Goal: Information Seeking & Learning: Understand process/instructions

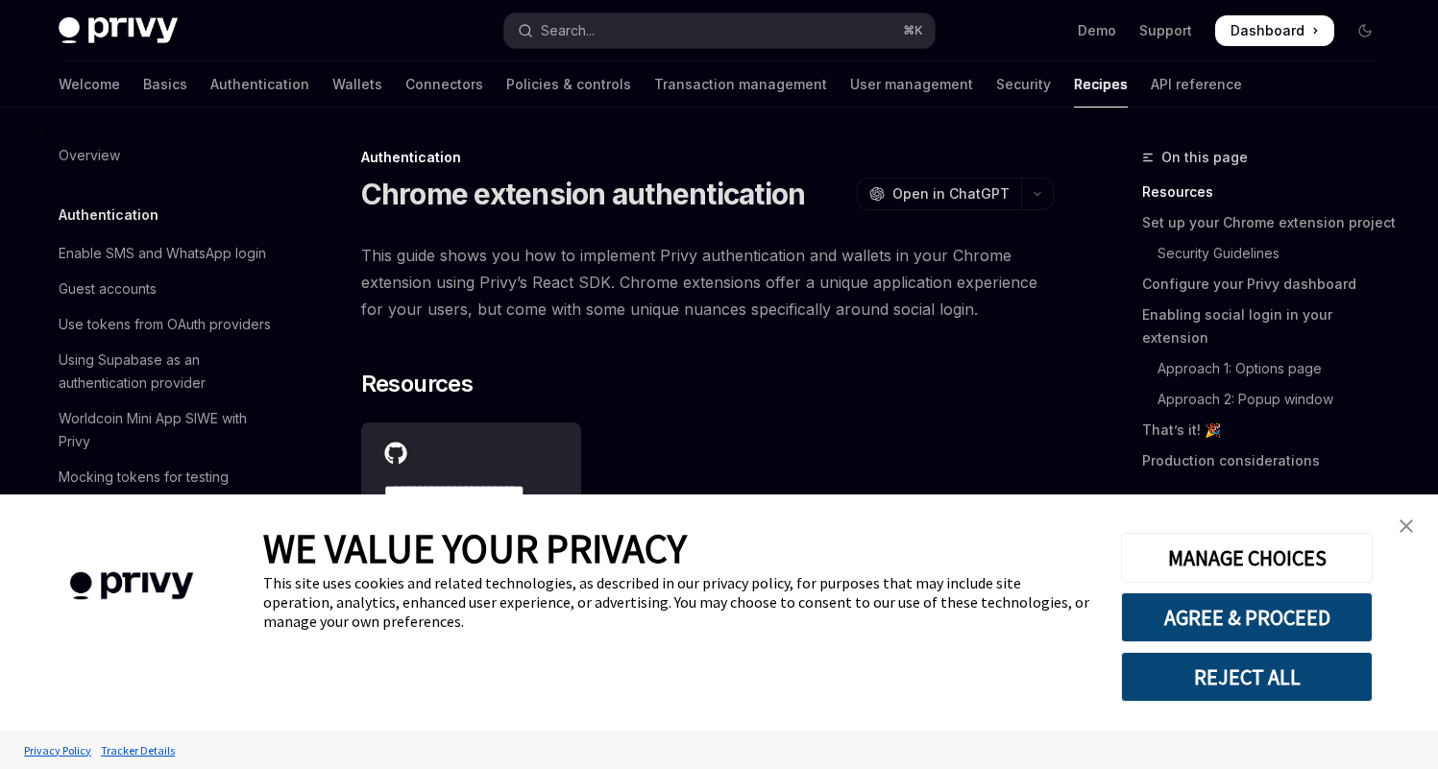
type textarea "*"
click at [1318, 663] on button "REJECT ALL" at bounding box center [1247, 677] width 252 height 50
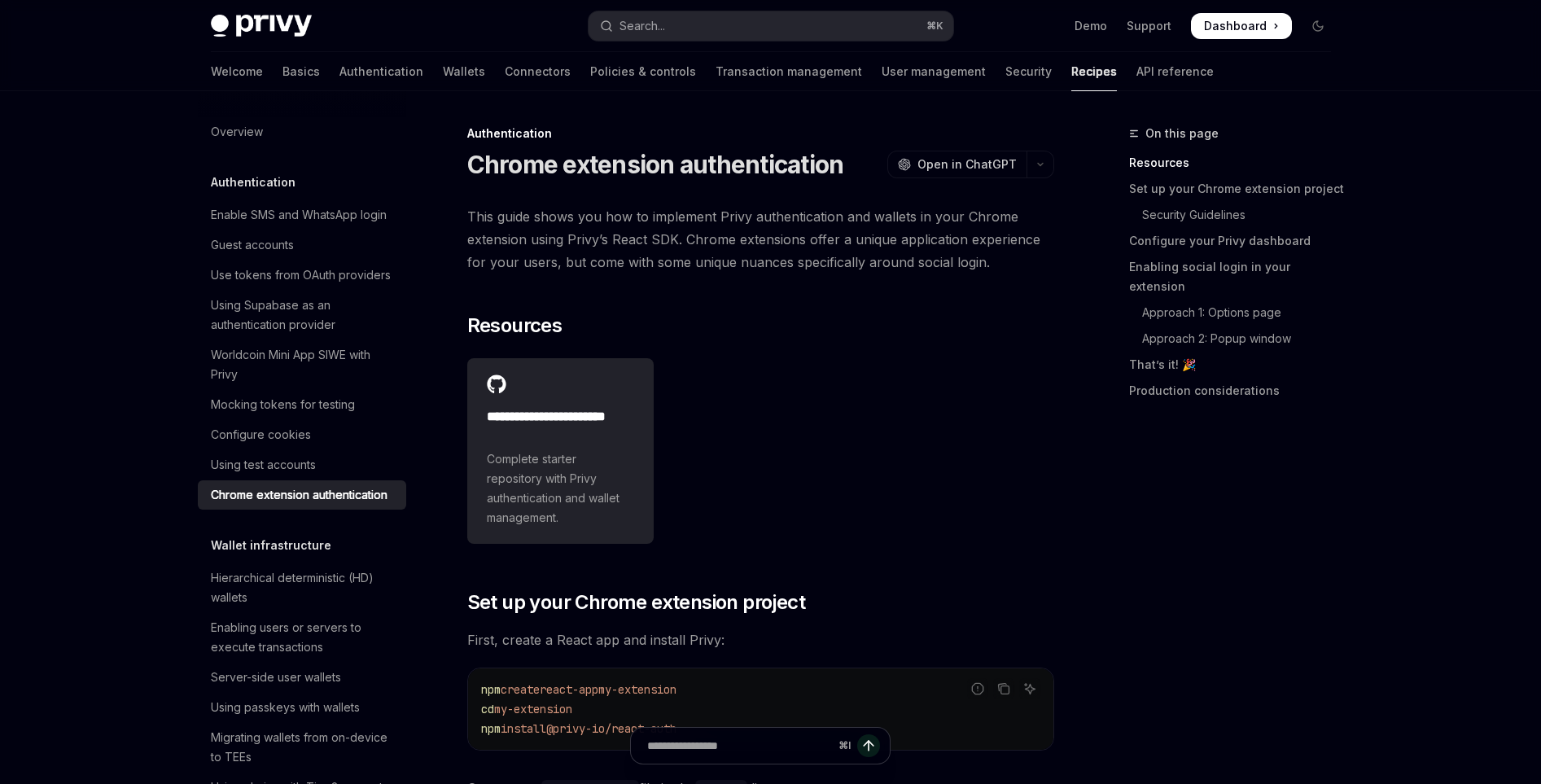
type textarea "*"
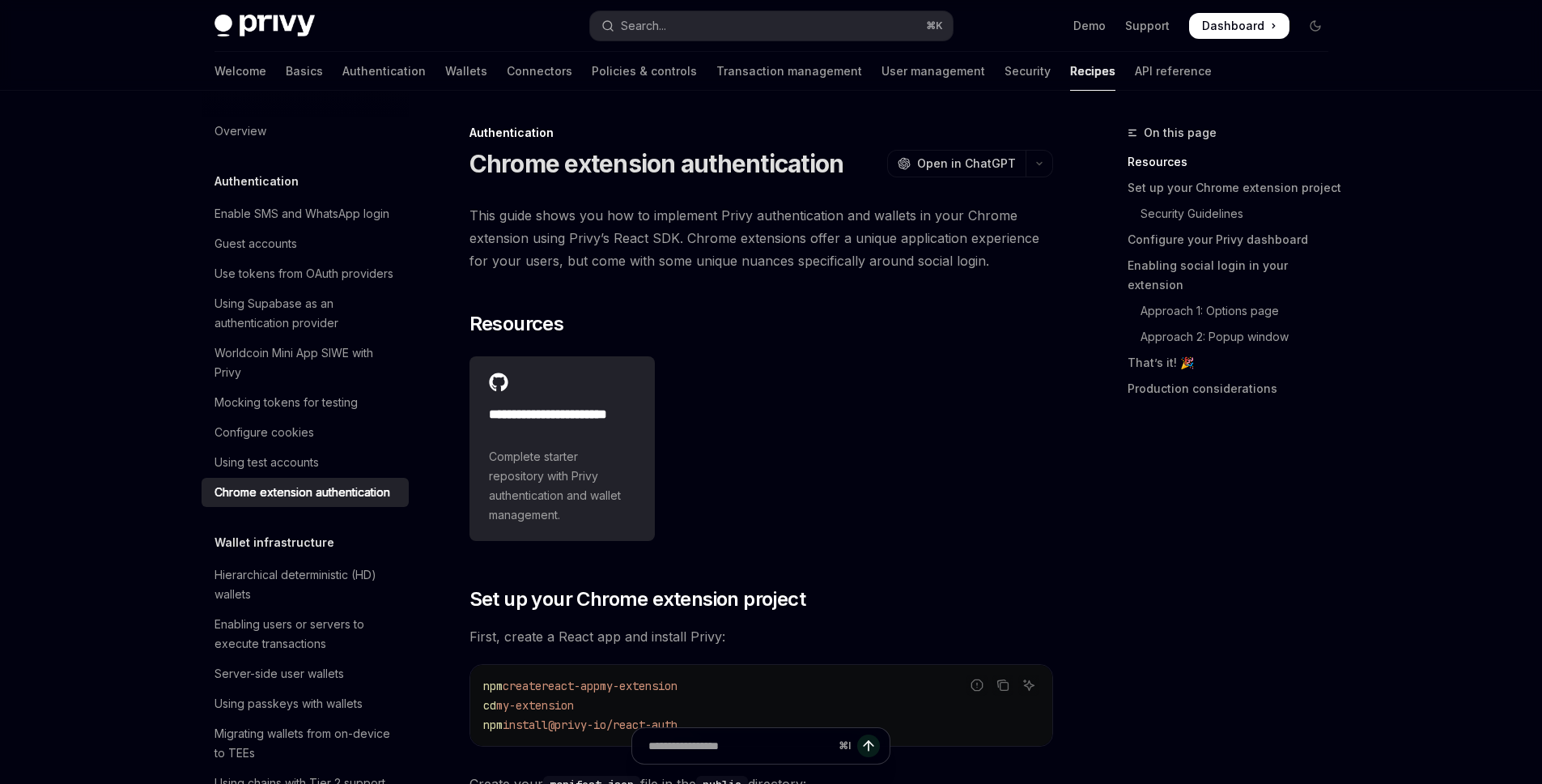
click at [885, 377] on div "**********" at bounding box center [761, 448] width 583 height 197
drag, startPoint x: 544, startPoint y: 159, endPoint x: 714, endPoint y: 169, distance: 170.3
click at [714, 169] on h1 "Chrome extension authentication" at bounding box center [657, 164] width 375 height 30
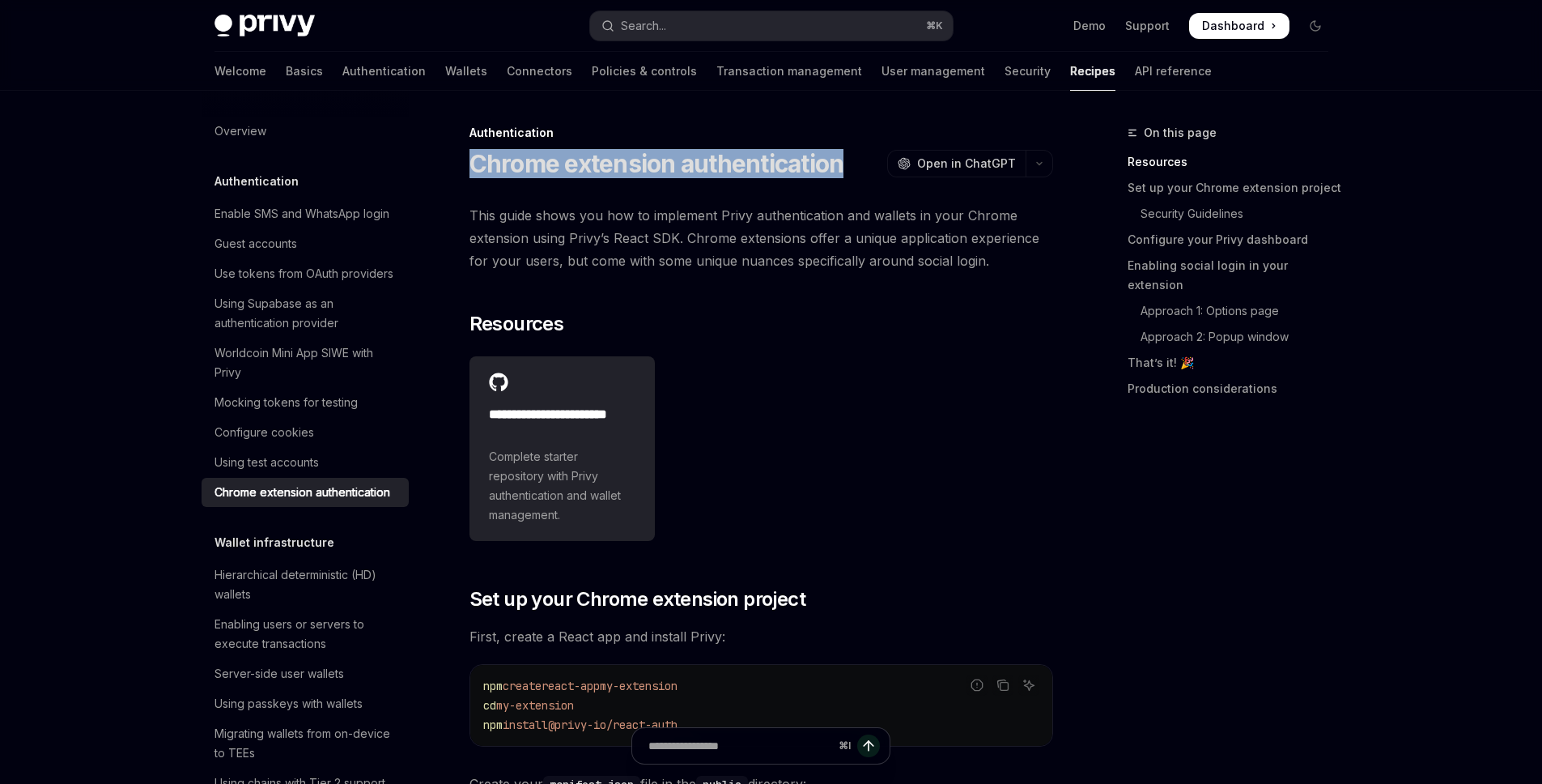
drag, startPoint x: 714, startPoint y: 169, endPoint x: 508, endPoint y: 167, distance: 206.0
click at [508, 165] on h1 "Chrome extension authentication" at bounding box center [657, 164] width 375 height 30
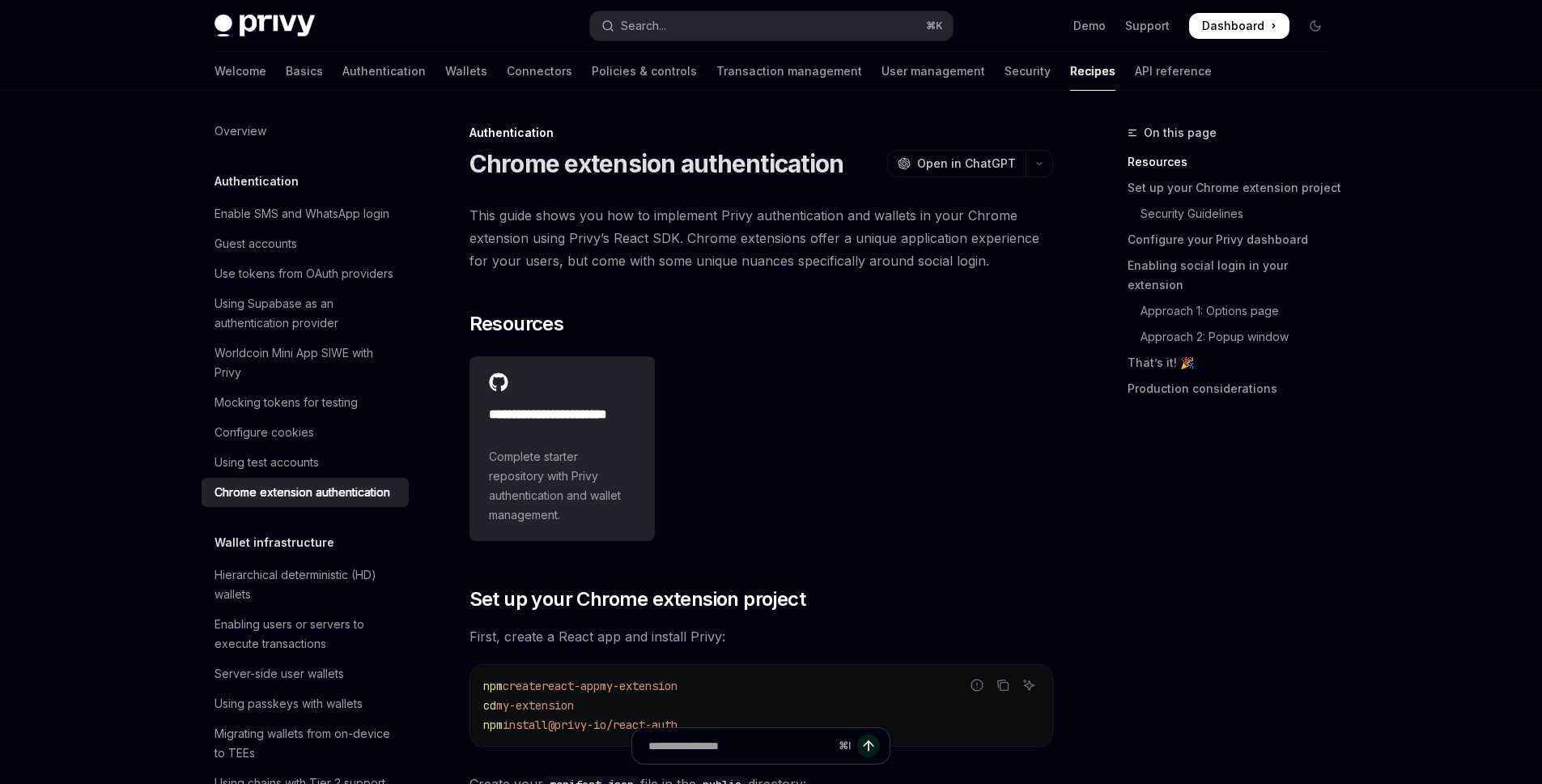
click at [1189, 647] on div "On this page Resources Set up your Chrome extension project Security Guidelines…" at bounding box center [1218, 454] width 246 height 661
click at [1050, 164] on button "button" at bounding box center [1040, 164] width 28 height 28
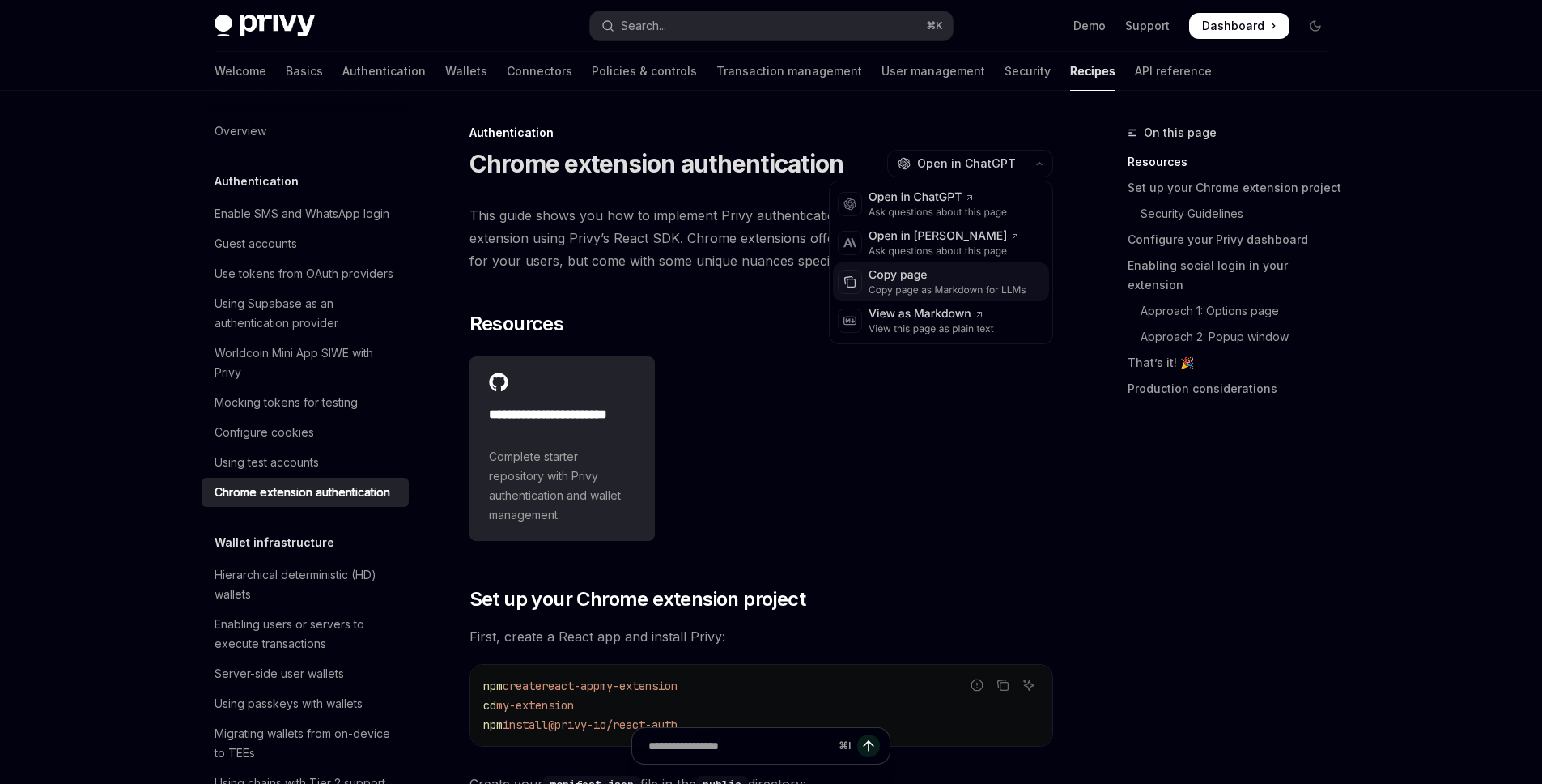
click at [939, 288] on div "Copy page as Markdown for LLMs" at bounding box center [947, 289] width 158 height 13
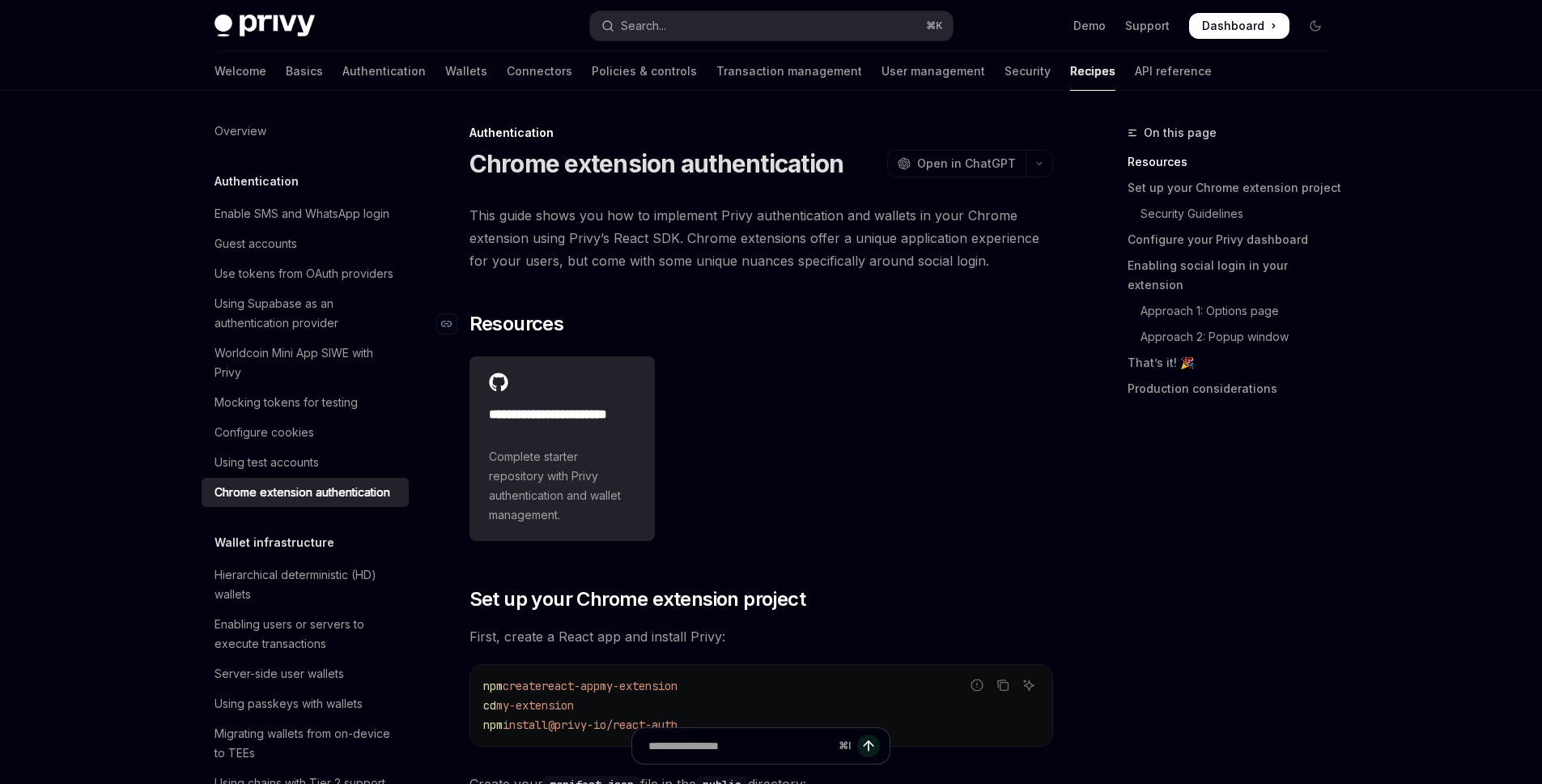
click at [975, 322] on h2 "​ Resources" at bounding box center [761, 324] width 583 height 26
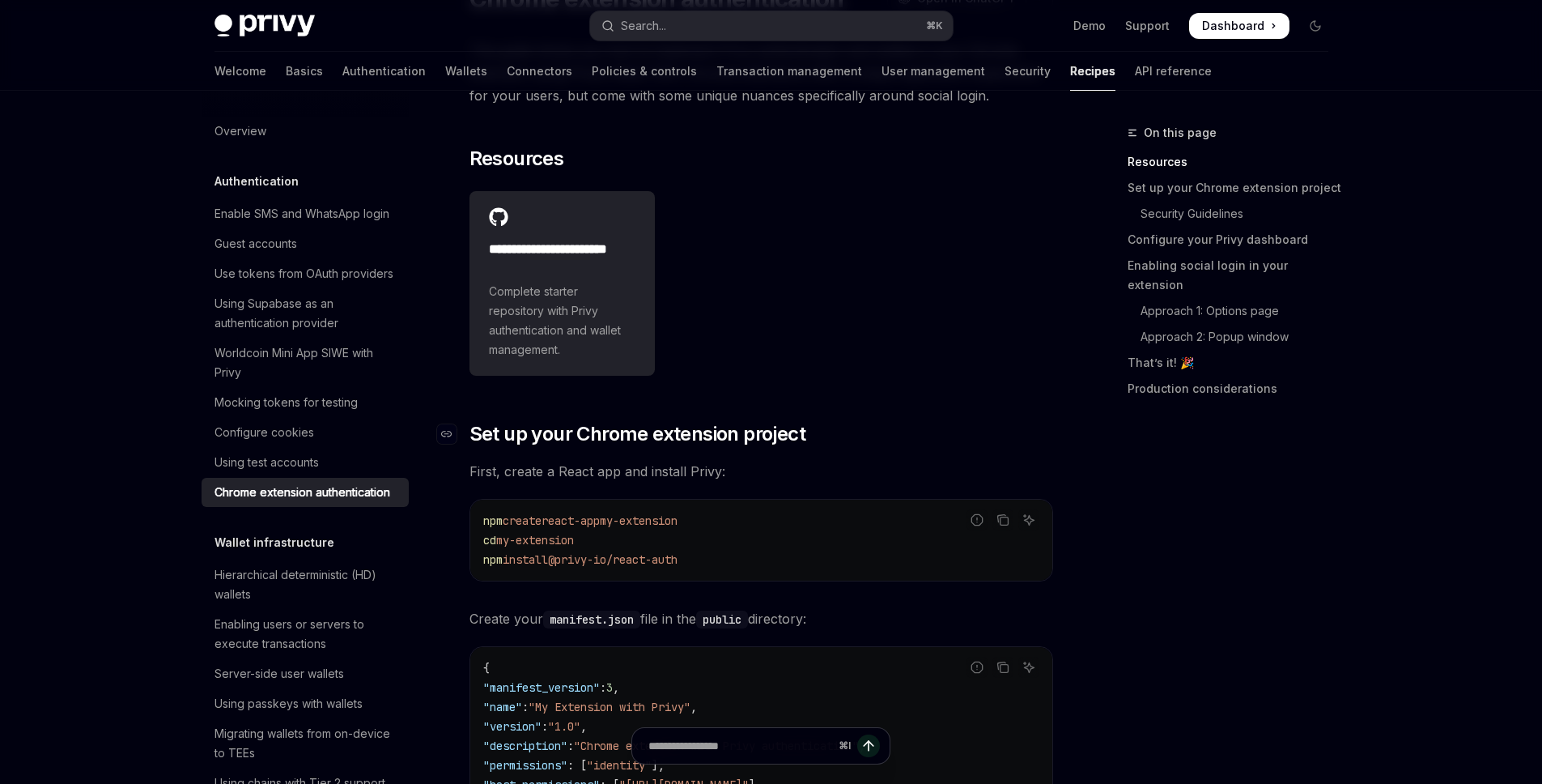
scroll to position [36, 0]
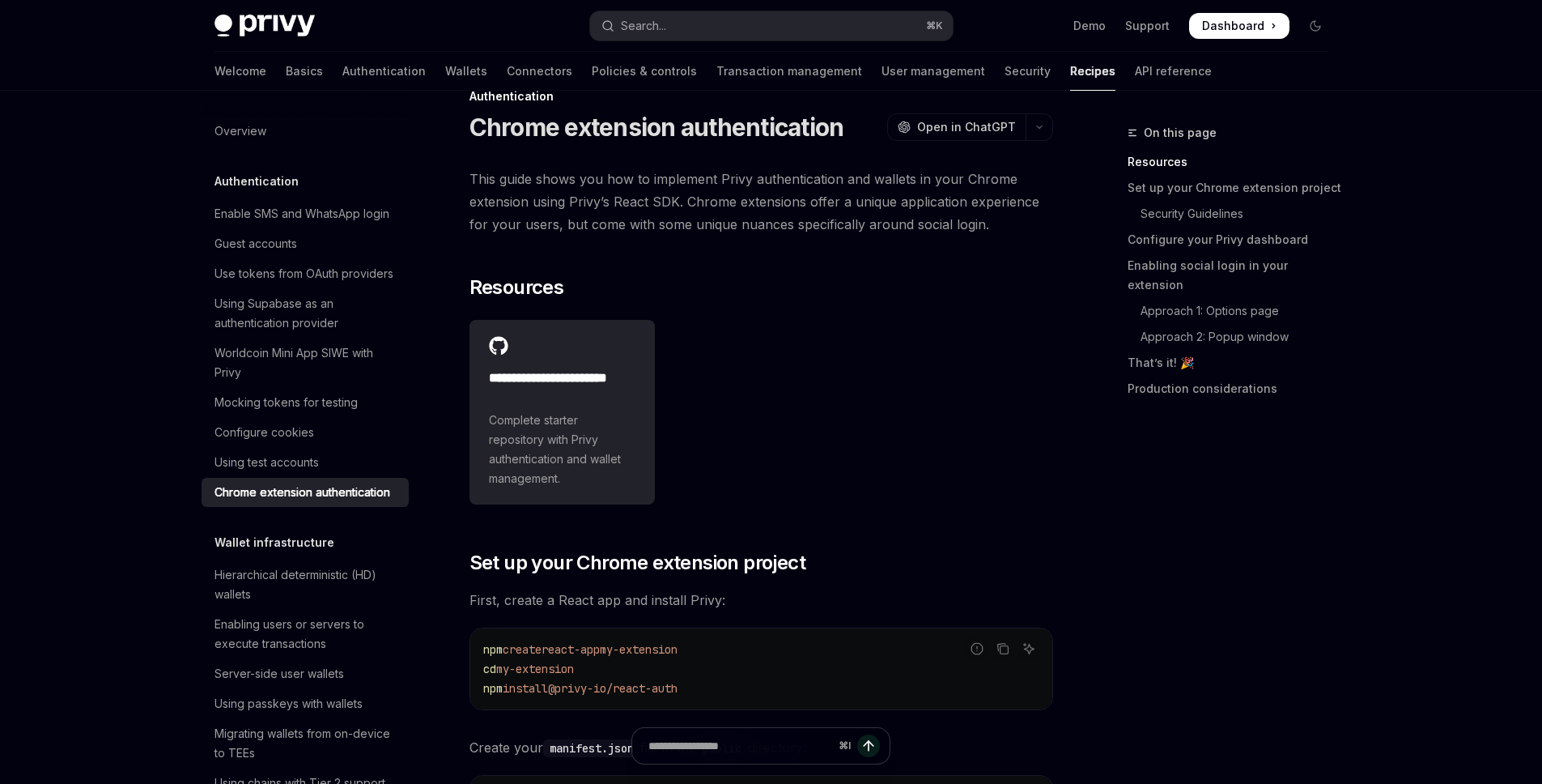
click at [600, 647] on span "@privy-io/react-auth" at bounding box center [613, 688] width 130 height 14
copy div "npm install @privy-io/react-auth"
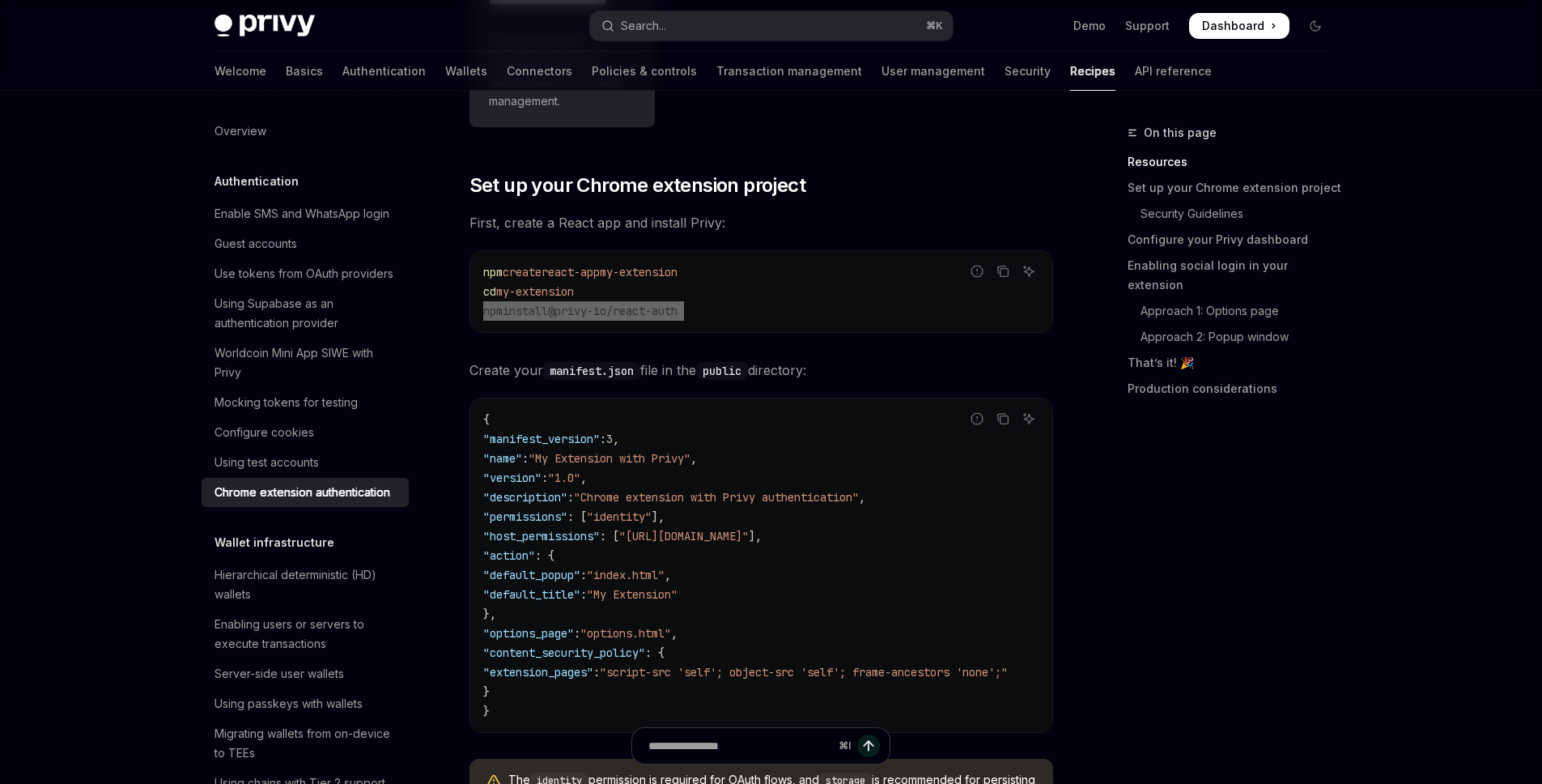
scroll to position [494, 0]
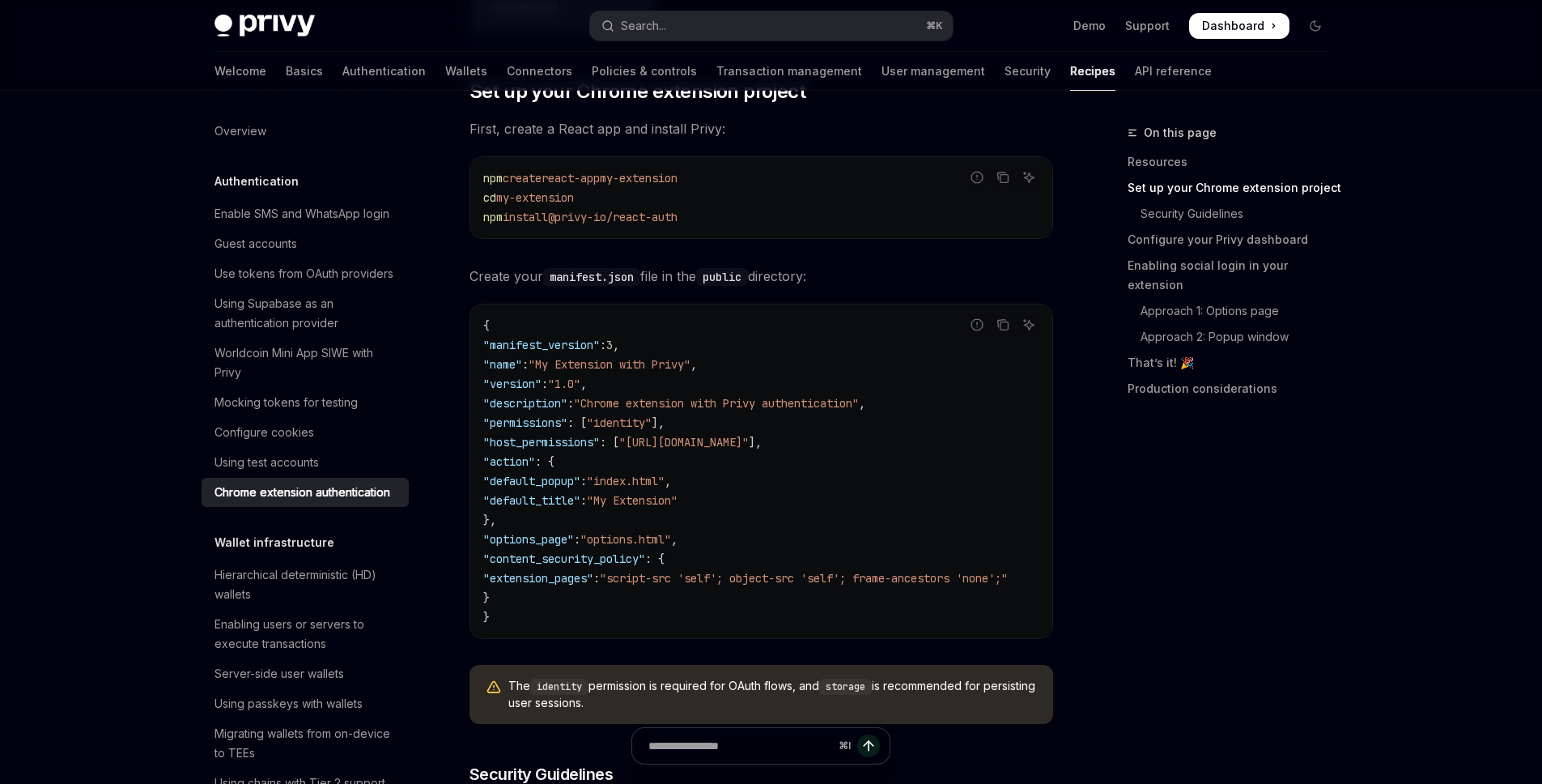
click at [555, 454] on span ": {" at bounding box center [545, 461] width 19 height 14
click at [600, 448] on span ""host_permissions"" at bounding box center [541, 442] width 116 height 14
click at [745, 280] on code "public" at bounding box center [722, 277] width 51 height 18
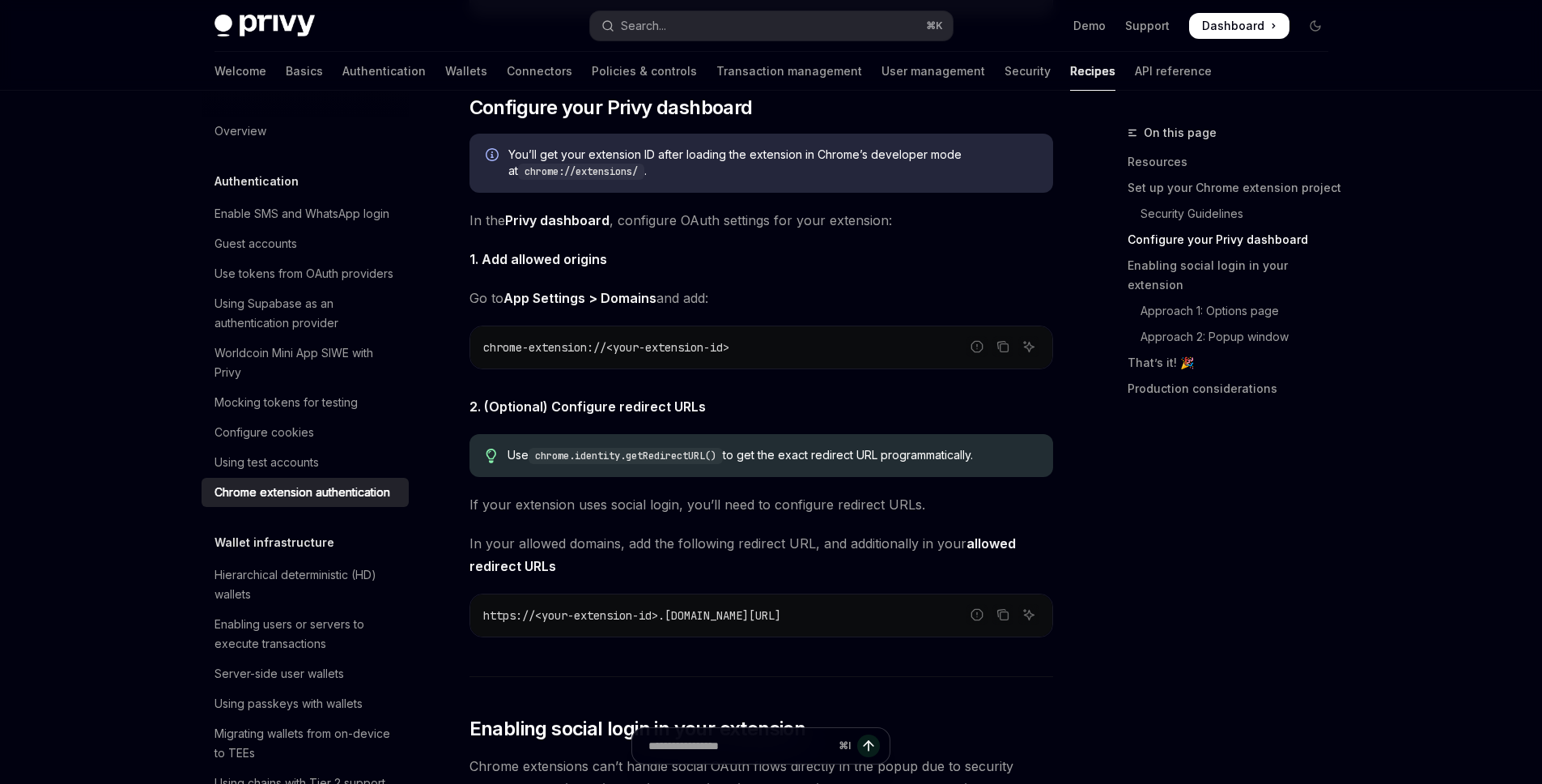
scroll to position [1388, 0]
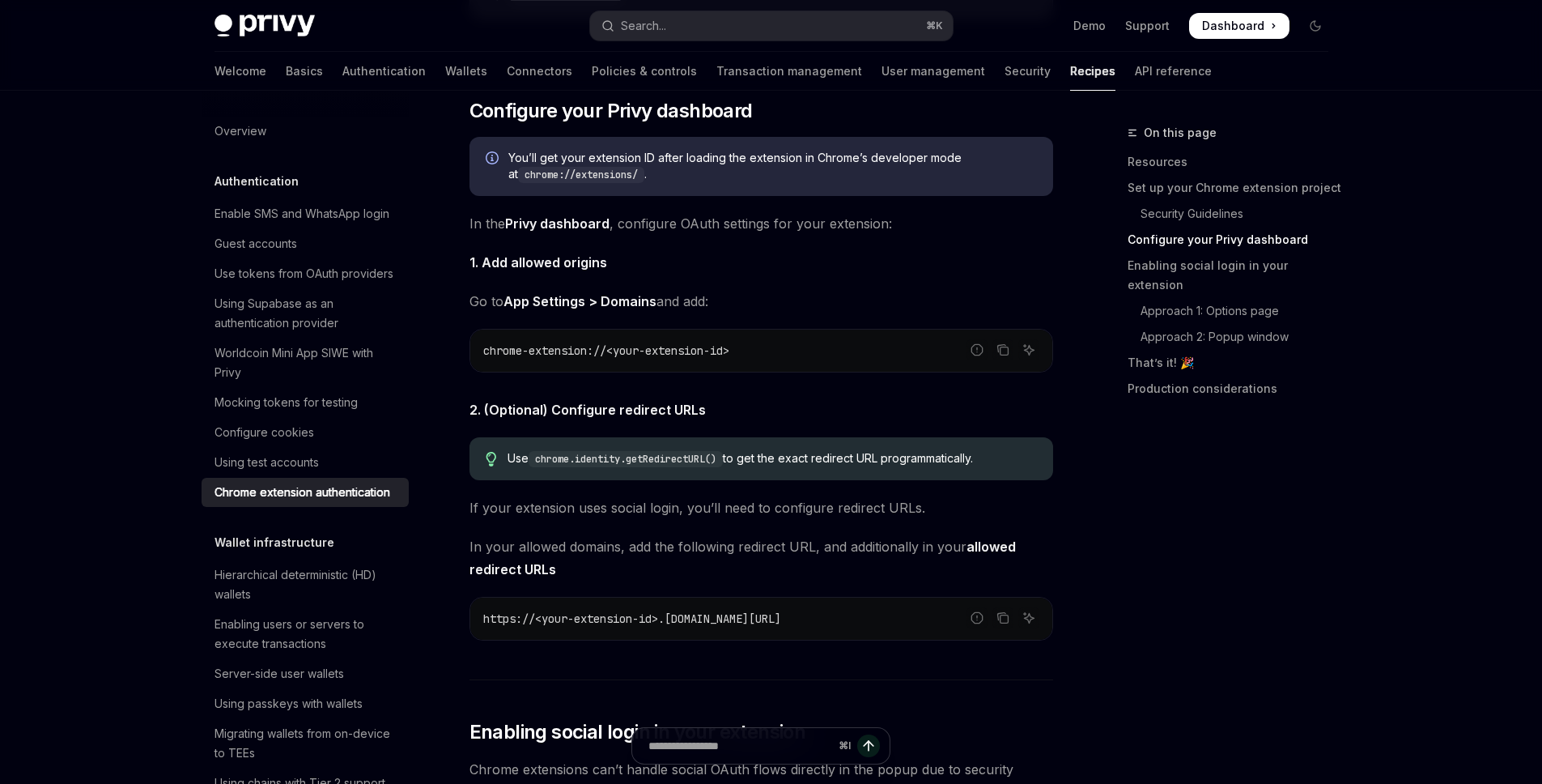
click at [681, 357] on span "chrome-extension://<your-extension-id>" at bounding box center [606, 350] width 246 height 14
click at [800, 421] on span "2. (Optional) Configure redirect URLs" at bounding box center [761, 409] width 583 height 23
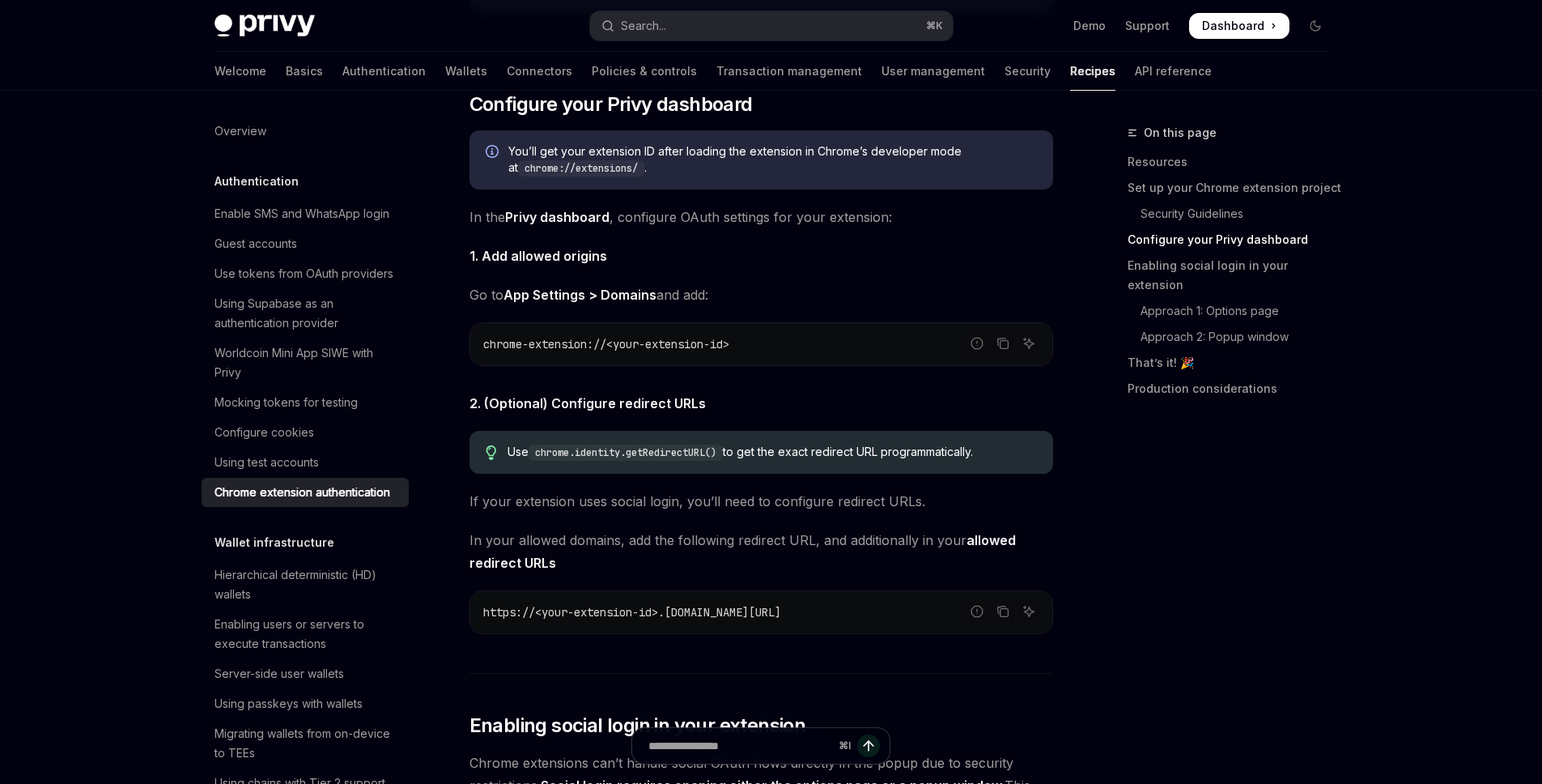
scroll to position [1339, 0]
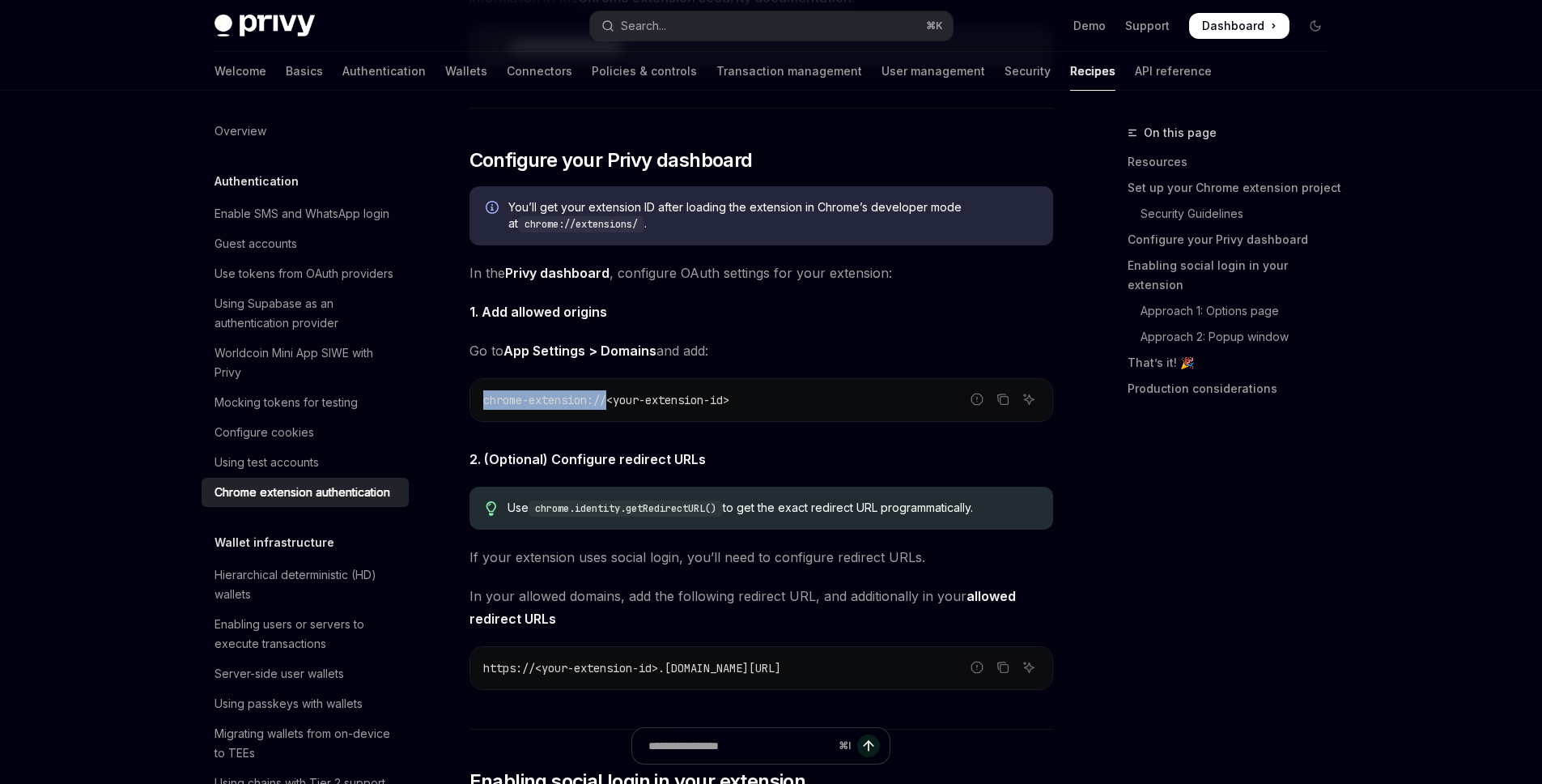
drag, startPoint x: 482, startPoint y: 407, endPoint x: 609, endPoint y: 410, distance: 127.0
click at [609, 407] on span "chrome-extension://<your-extension-id>" at bounding box center [606, 400] width 246 height 14
copy span "chrome-extension://"
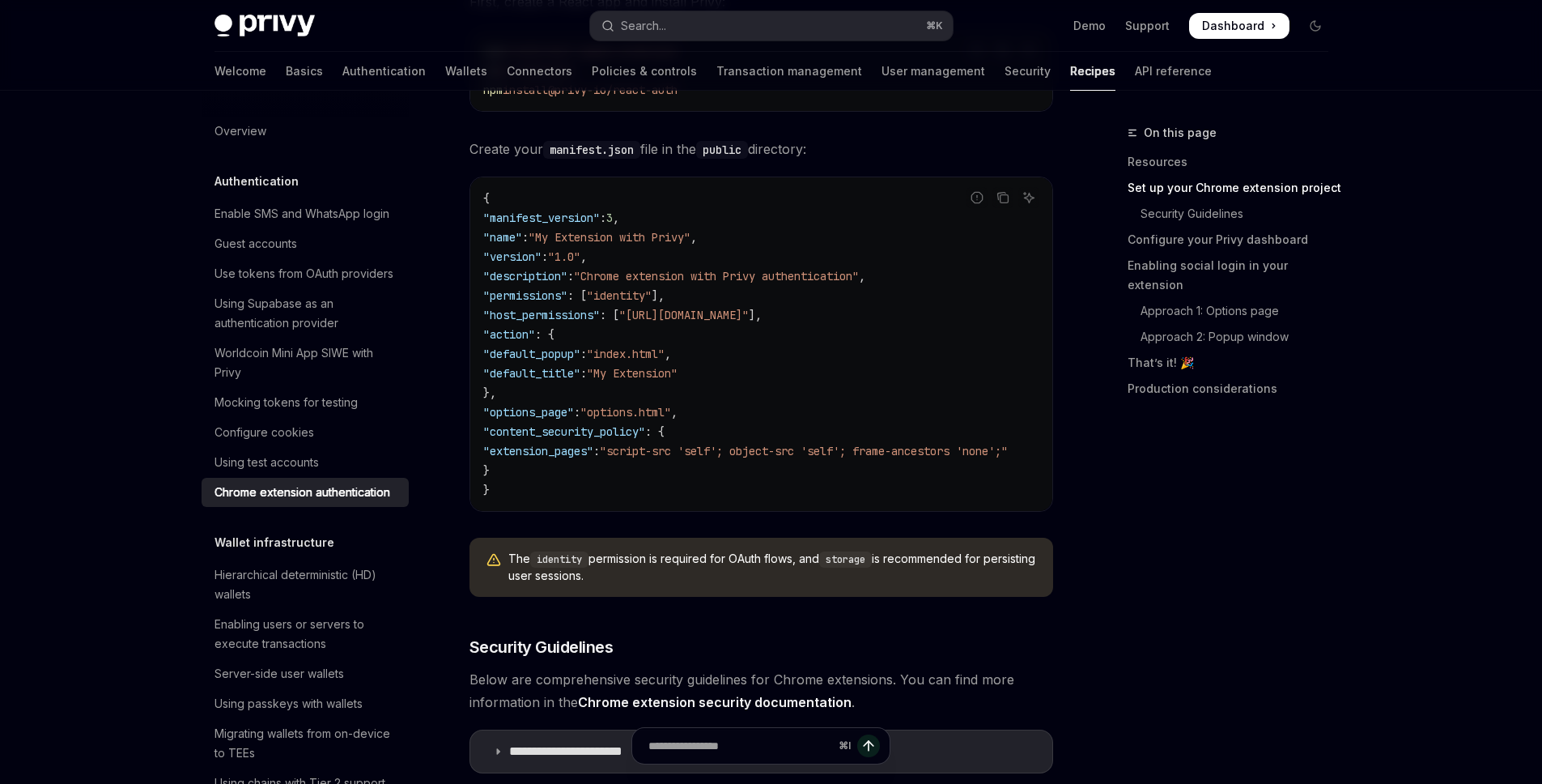
scroll to position [633, 0]
